Goal: Task Accomplishment & Management: Manage account settings

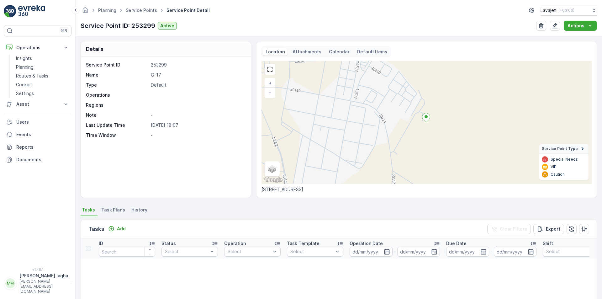
click at [426, 119] on icon at bounding box center [426, 117] width 8 height 9
click at [141, 210] on span "History" at bounding box center [139, 210] width 16 height 6
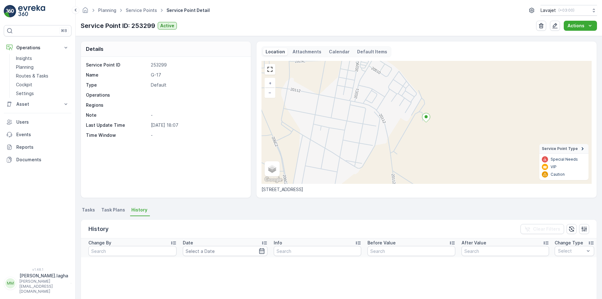
click at [115, 209] on span "Task Plans" at bounding box center [113, 210] width 24 height 6
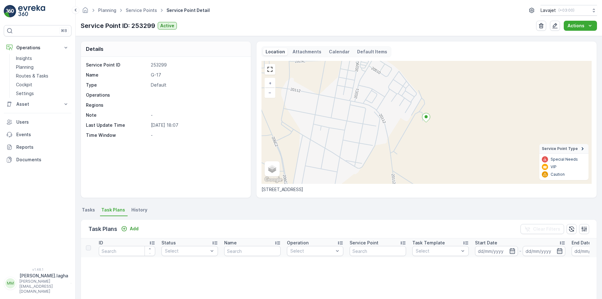
click at [88, 209] on span "Tasks" at bounding box center [88, 210] width 13 height 6
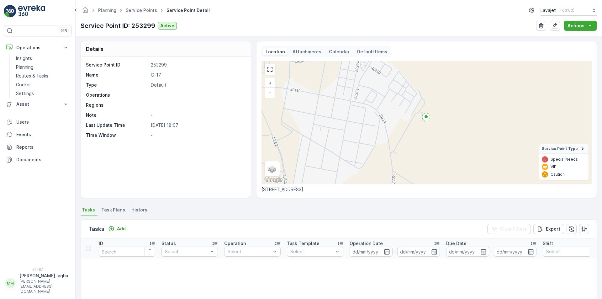
click at [302, 53] on p "Attachments" at bounding box center [307, 52] width 29 height 6
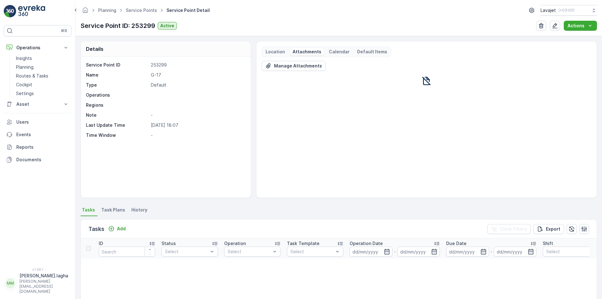
click at [331, 52] on p "Calendar" at bounding box center [339, 52] width 21 height 6
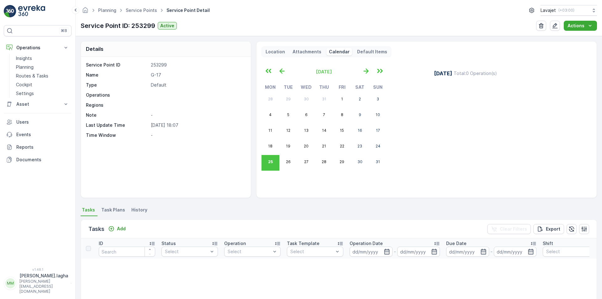
click at [362, 51] on p "Default Items" at bounding box center [372, 52] width 30 height 6
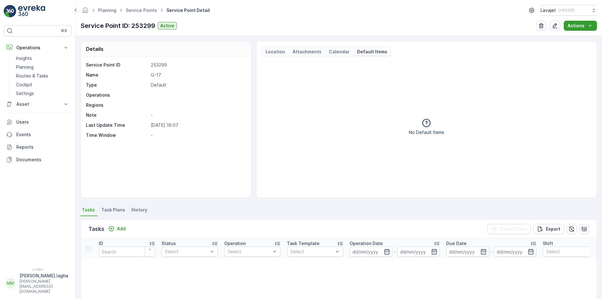
click at [578, 25] on p "Actions" at bounding box center [576, 26] width 17 height 6
drag, startPoint x: 283, startPoint y: 19, endPoint x: 275, endPoint y: 19, distance: 8.5
click at [283, 19] on div "Planning Service Points Service Point Detail Lavajet ( +03:00 ) Service Point I…" at bounding box center [339, 18] width 527 height 36
click at [15, 13] on img at bounding box center [10, 11] width 13 height 13
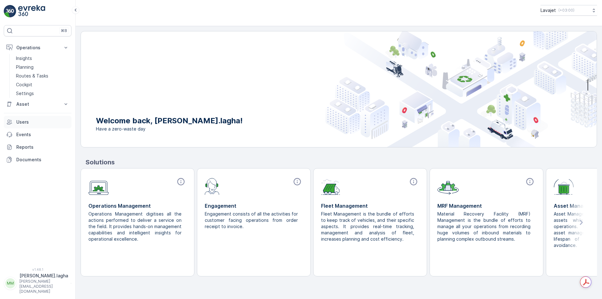
click at [24, 121] on p "Users" at bounding box center [42, 122] width 53 height 6
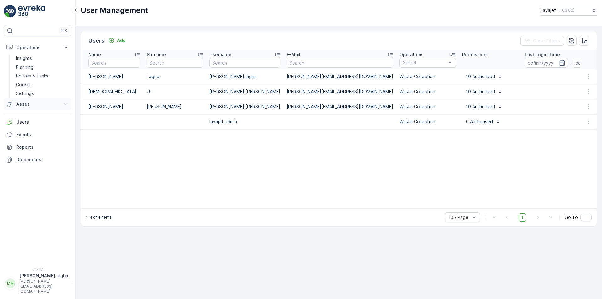
click at [25, 106] on p "Asset" at bounding box center [37, 104] width 43 height 6
click at [27, 114] on p "Assets" at bounding box center [23, 115] width 14 height 6
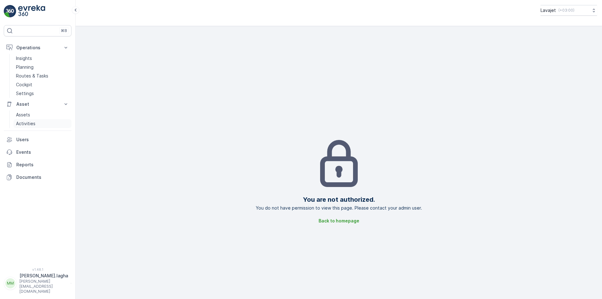
click at [31, 120] on link "Activities" at bounding box center [42, 123] width 58 height 9
click at [23, 177] on p "Documents" at bounding box center [42, 177] width 53 height 6
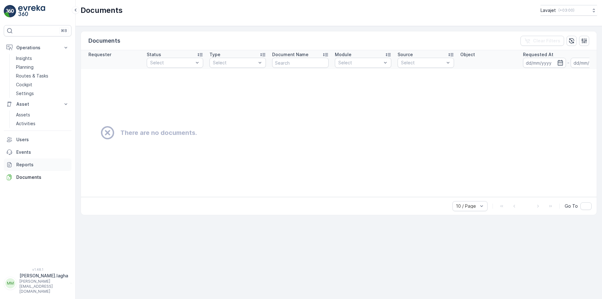
click at [23, 165] on p "Reports" at bounding box center [42, 165] width 53 height 6
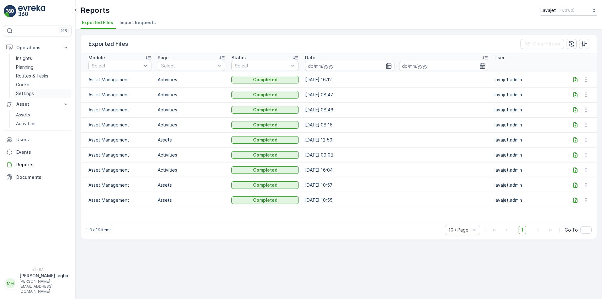
click at [27, 94] on p "Settings" at bounding box center [25, 93] width 18 height 6
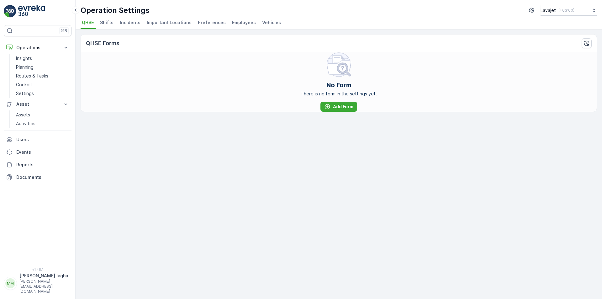
click at [105, 22] on span "Shifts" at bounding box center [106, 22] width 13 height 6
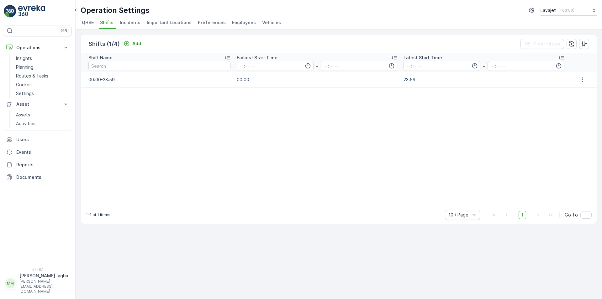
click at [125, 23] on span "Incidents" at bounding box center [130, 22] width 21 height 6
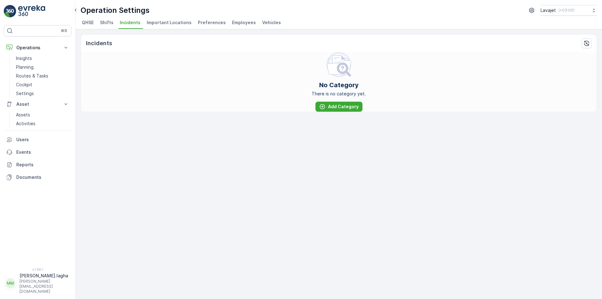
click at [161, 25] on span "Important Locations" at bounding box center [169, 22] width 45 height 6
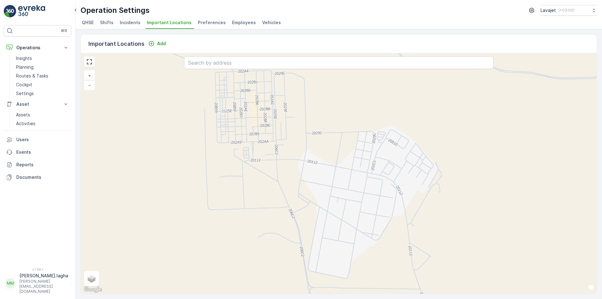
click at [203, 23] on span "Preferences" at bounding box center [212, 22] width 28 height 6
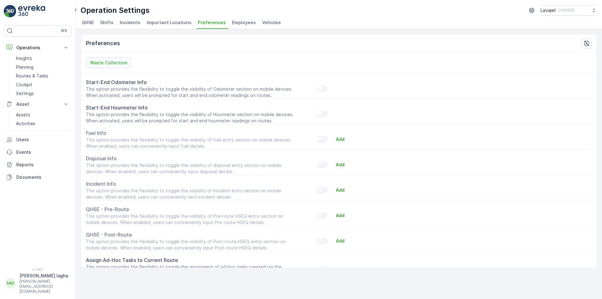
click at [235, 21] on span "Employees" at bounding box center [244, 22] width 24 height 6
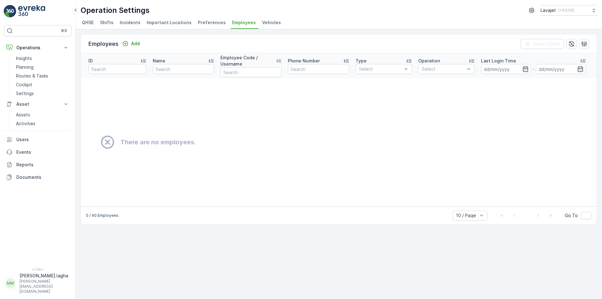
click at [265, 24] on span "Vehicles" at bounding box center [271, 22] width 19 height 6
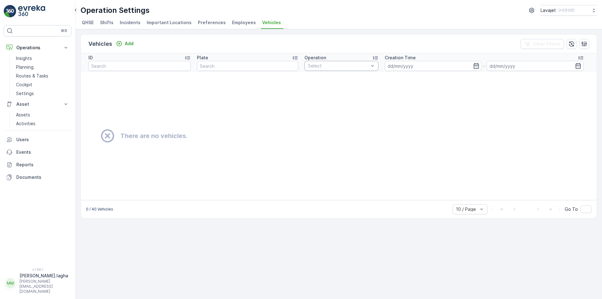
click at [319, 66] on div at bounding box center [338, 65] width 62 height 5
click at [130, 44] on p "Add" at bounding box center [129, 43] width 9 height 6
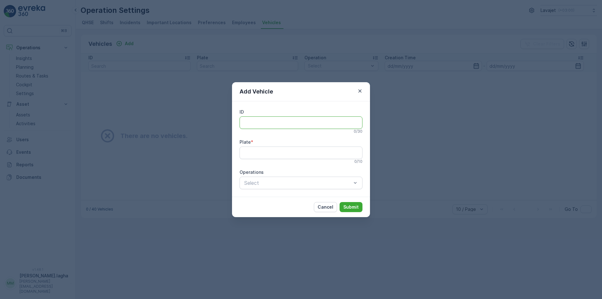
click at [248, 123] on input "ID" at bounding box center [301, 122] width 123 height 13
click at [249, 153] on input "Plate" at bounding box center [301, 153] width 123 height 13
click at [249, 184] on div at bounding box center [298, 183] width 109 height 6
click at [256, 198] on p "Waste Collection" at bounding box center [268, 198] width 37 height 6
click at [324, 206] on p "Cancel" at bounding box center [326, 207] width 16 height 6
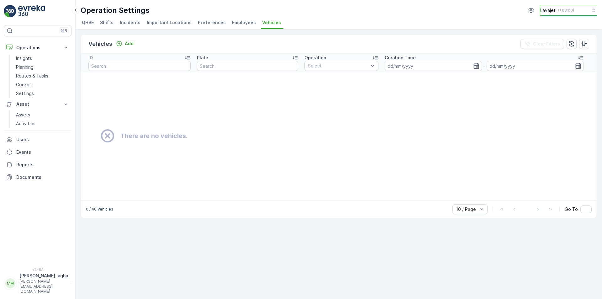
click at [580, 10] on button "Lavajet ( +03:00 )" at bounding box center [568, 10] width 57 height 11
click at [578, 10] on button "Lavajet ( +03:00 )" at bounding box center [568, 10] width 57 height 11
click at [529, 11] on icon "button" at bounding box center [532, 10] width 6 height 6
